Goal: Obtain resource: Download file/media

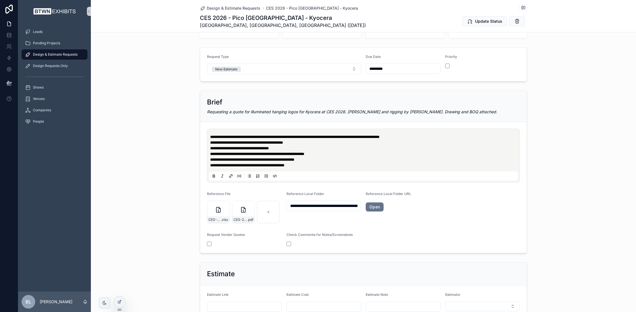
scroll to position [100, 0]
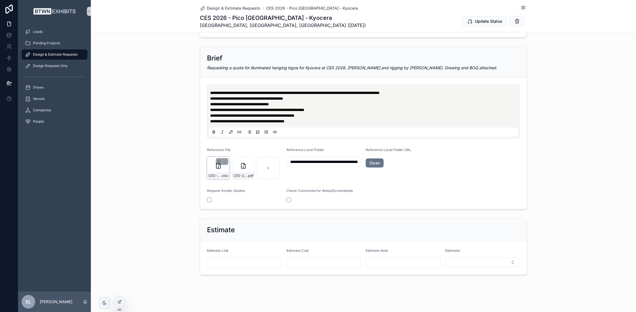
click at [214, 168] on div "CES-2026_Kyocera_BOQ_Type-B-to-BTWN-EXHIBITS .xlsx" at bounding box center [218, 168] width 23 height 23
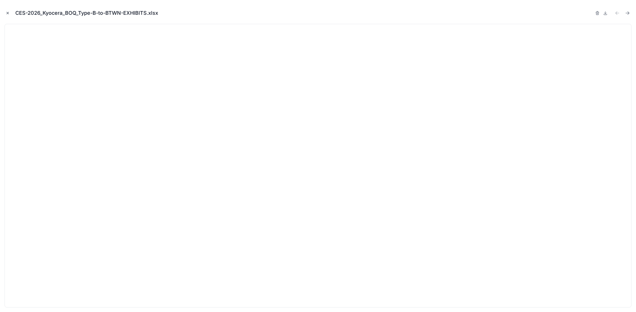
click at [6, 12] on icon "Close modal" at bounding box center [8, 13] width 4 height 4
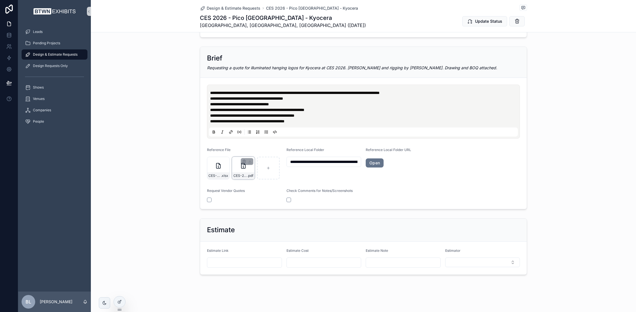
click at [239, 169] on div "CES-2026-Kyocera_Updated-to-BTWN-EXHIBITS .pdf" at bounding box center [243, 168] width 23 height 23
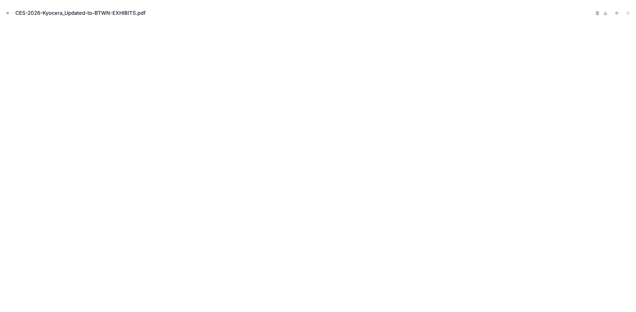
click at [10, 12] on button "Close modal" at bounding box center [8, 13] width 6 height 6
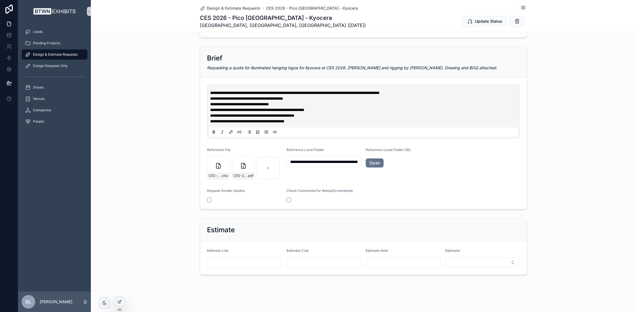
click at [158, 88] on div "**********" at bounding box center [363, 127] width 545 height 167
